Goal: Find specific page/section: Find specific page/section

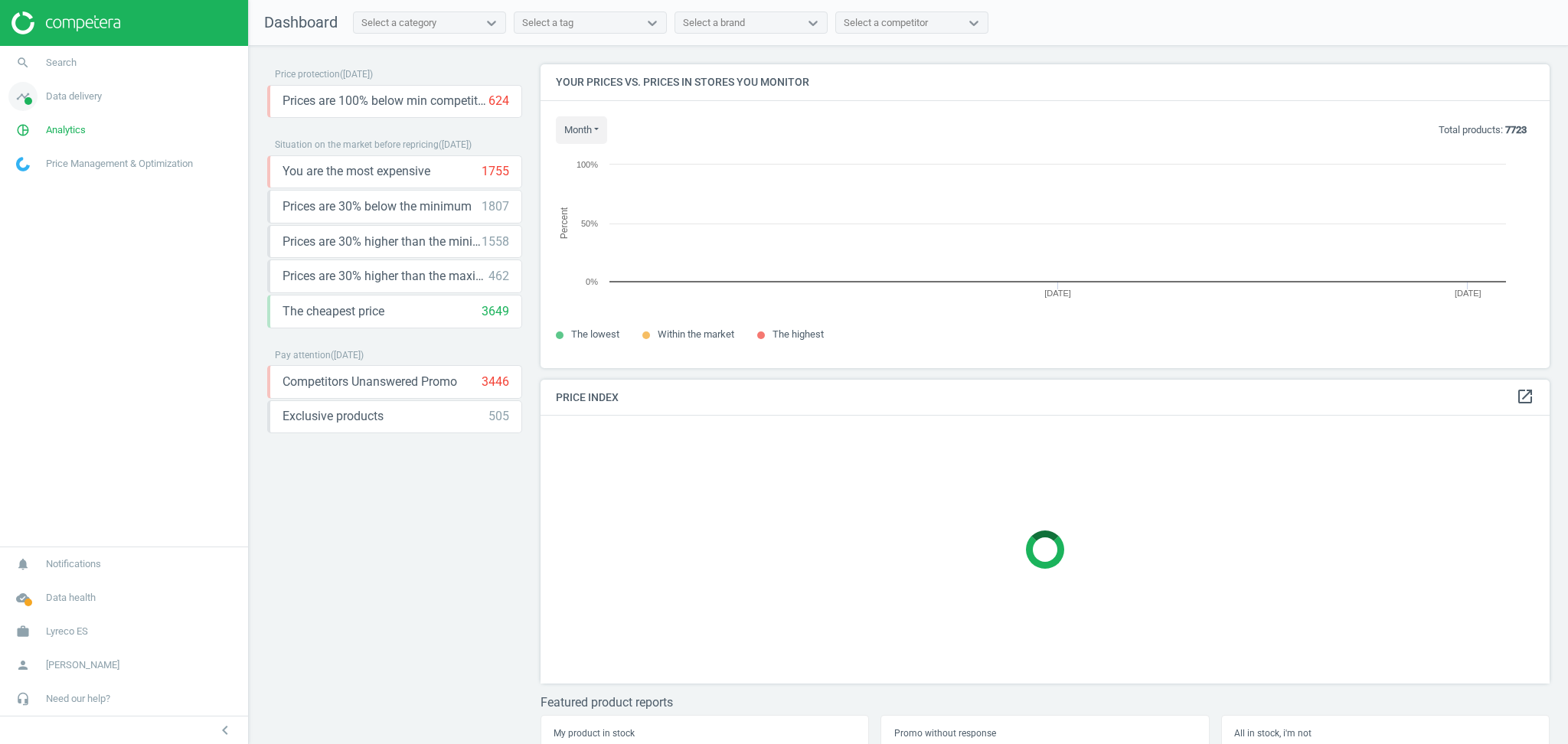
scroll to position [335, 1025]
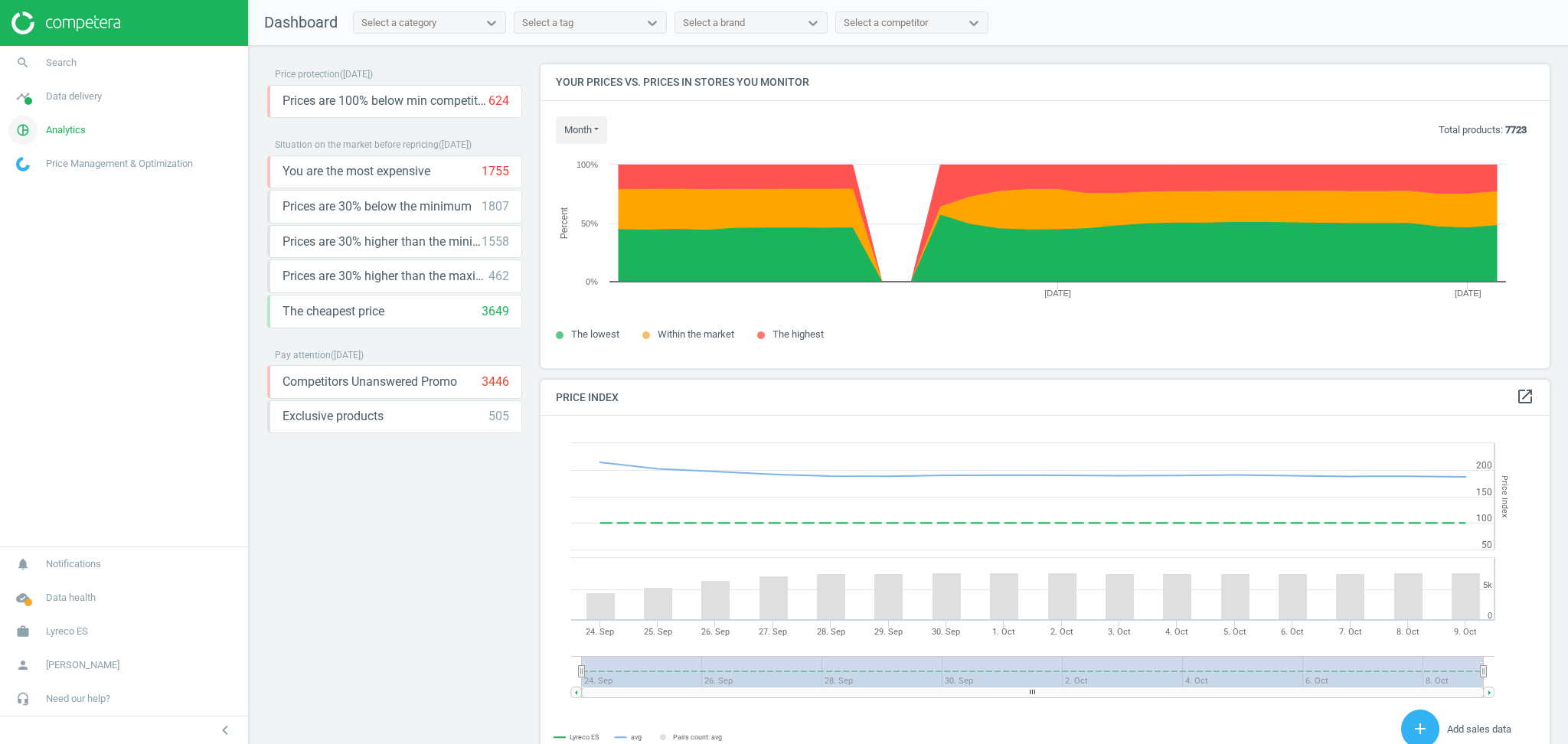
click at [75, 126] on span "Analytics" at bounding box center [65, 130] width 40 height 14
click at [58, 186] on link "Products" at bounding box center [124, 186] width 248 height 23
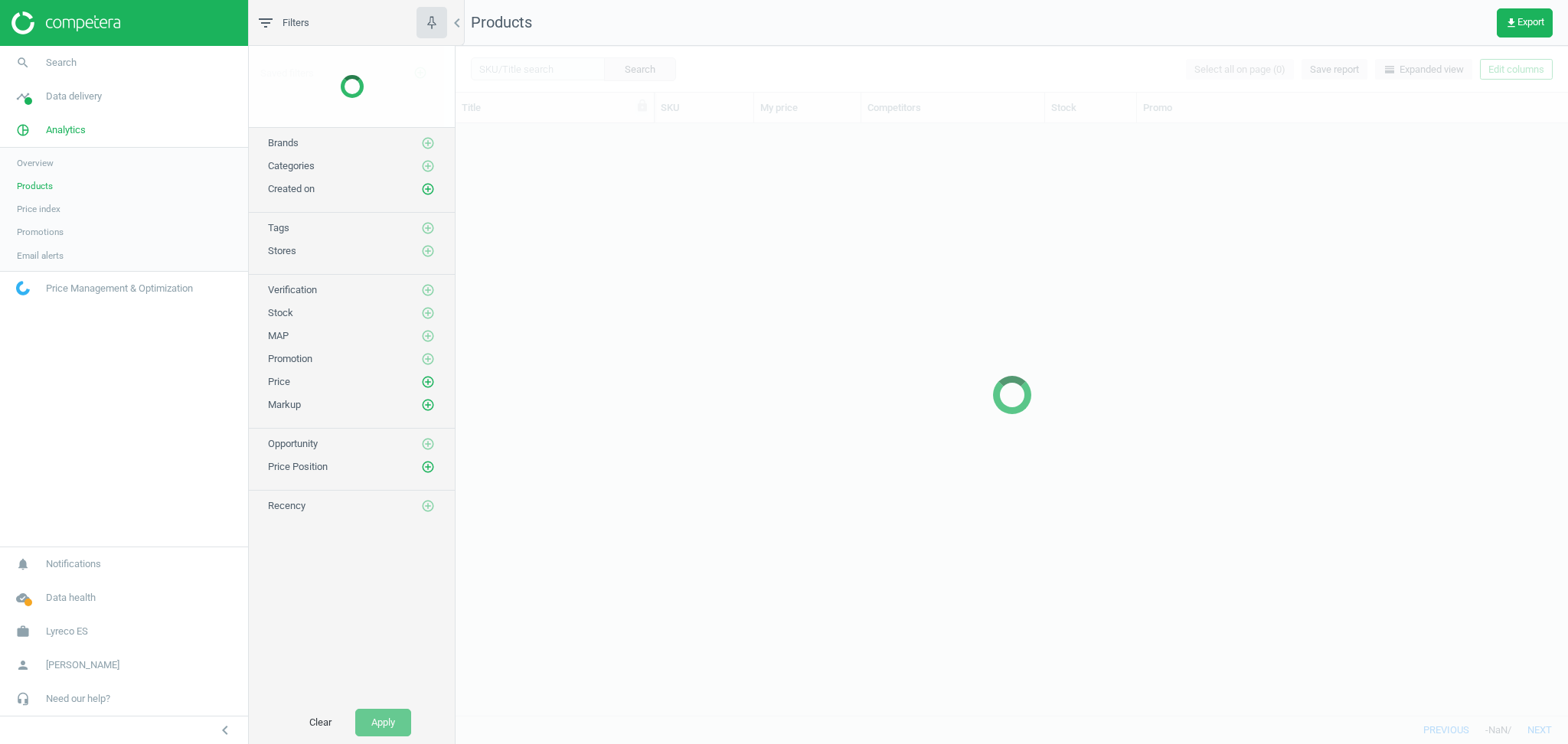
scroll to position [577, 1096]
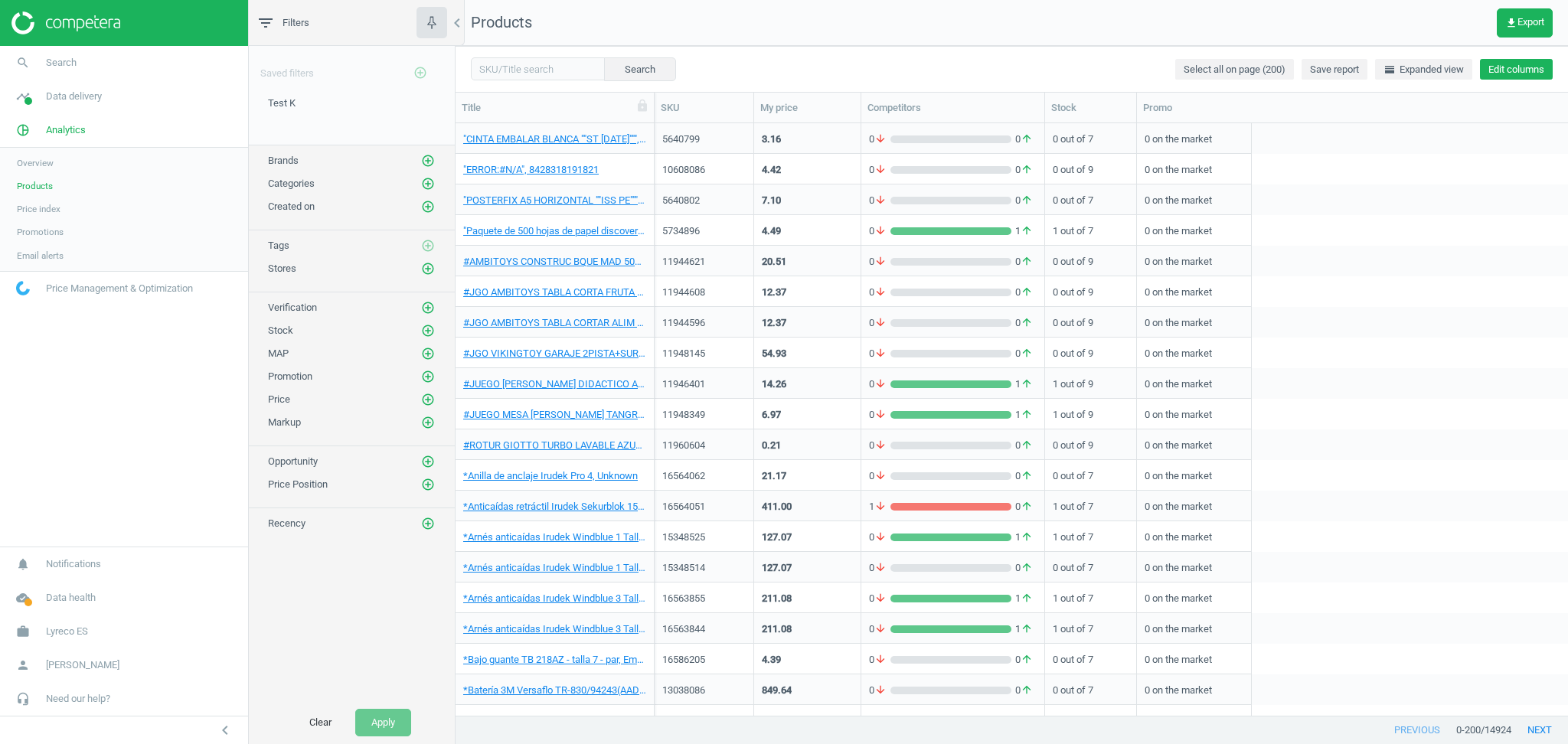
click at [1516, 67] on button "Edit columns" at bounding box center [1516, 70] width 73 height 21
click at [1434, 291] on div "chevron_left Custom fields" at bounding box center [1453, 292] width 228 height 34
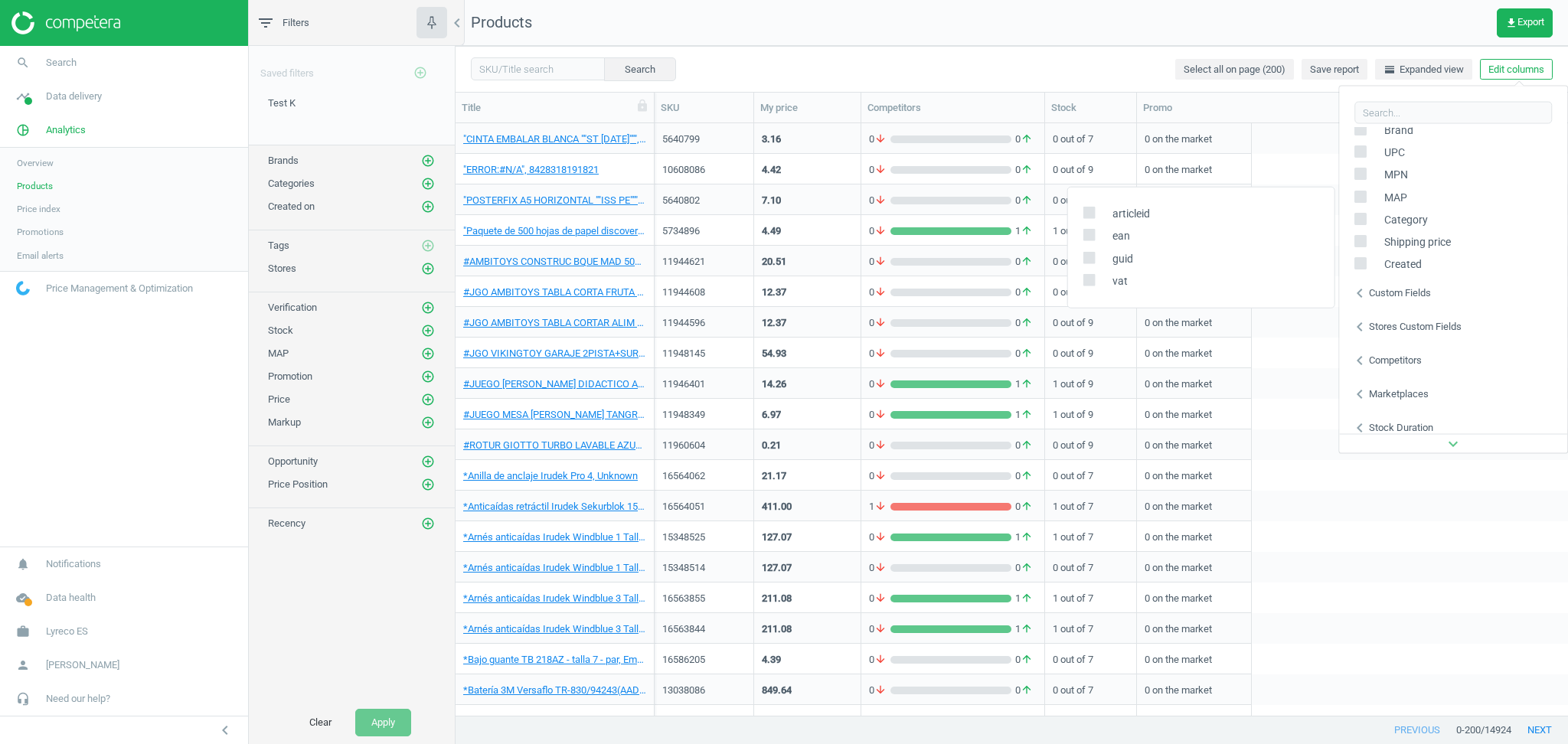
click at [1421, 291] on div "Custom fields" at bounding box center [1399, 292] width 62 height 14
click at [1403, 324] on div "Stores custom fields" at bounding box center [1414, 326] width 92 height 14
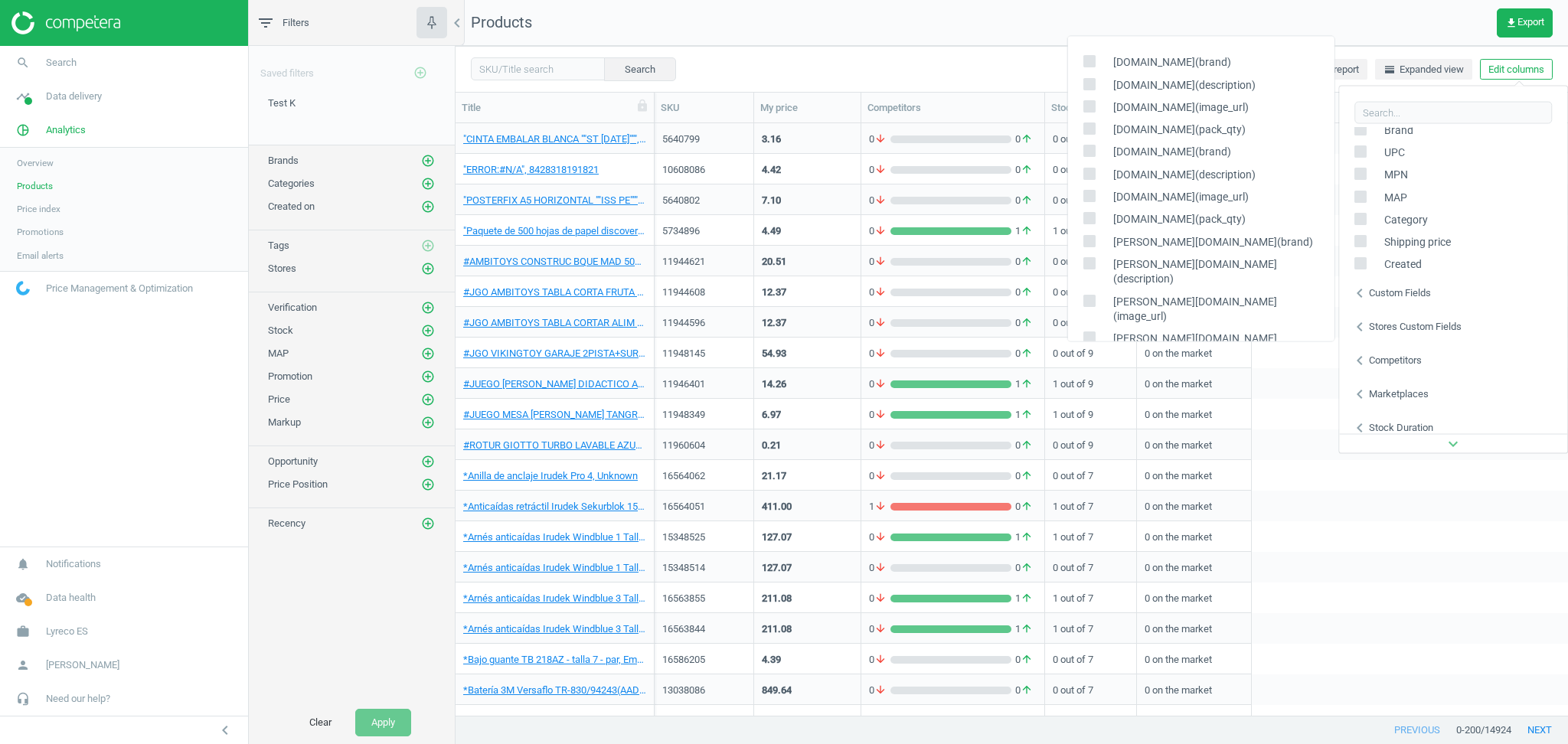
click at [1403, 324] on div "Stores custom fields" at bounding box center [1414, 326] width 92 height 14
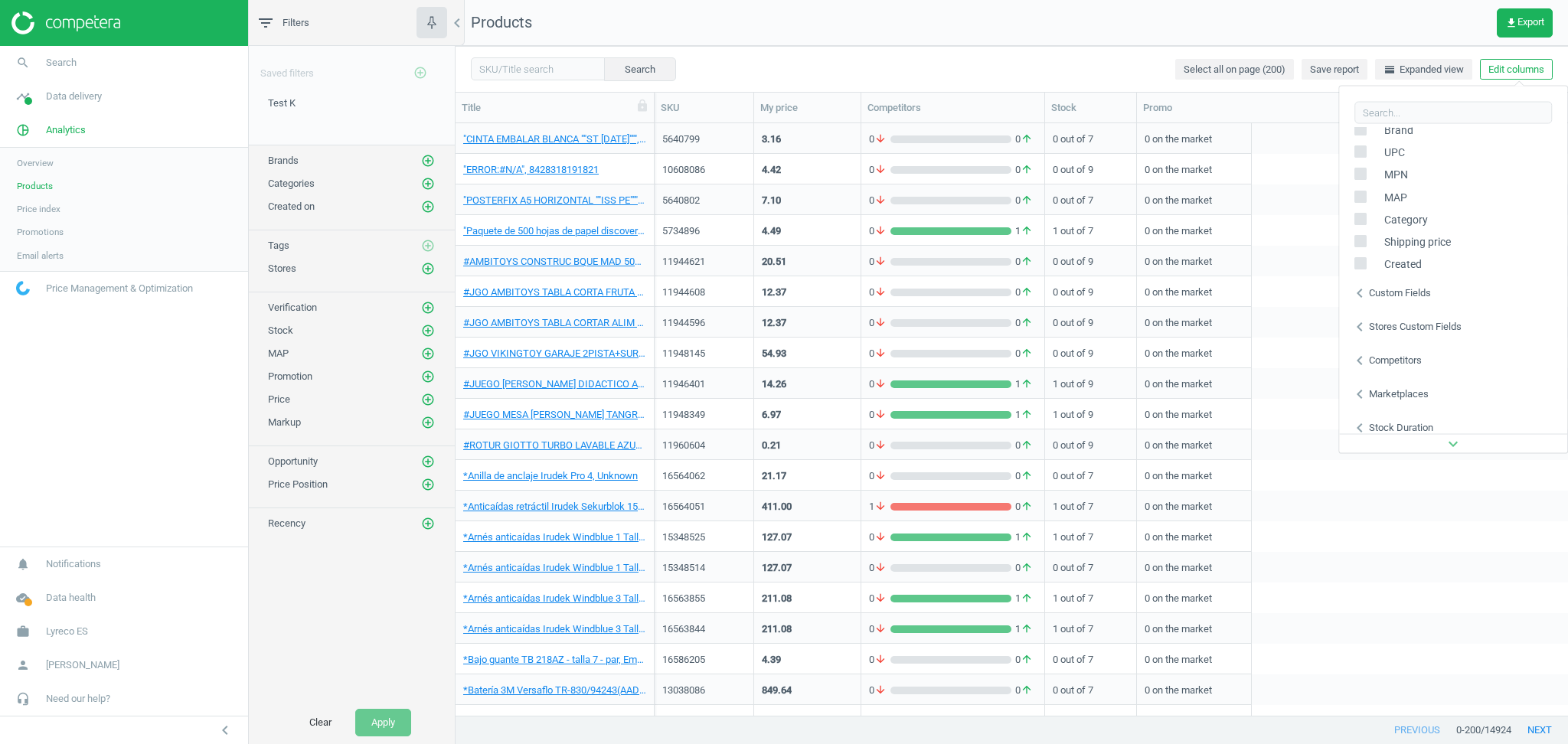
click at [1413, 290] on div "Custom fields" at bounding box center [1399, 292] width 62 height 14
